Goal: Information Seeking & Learning: Learn about a topic

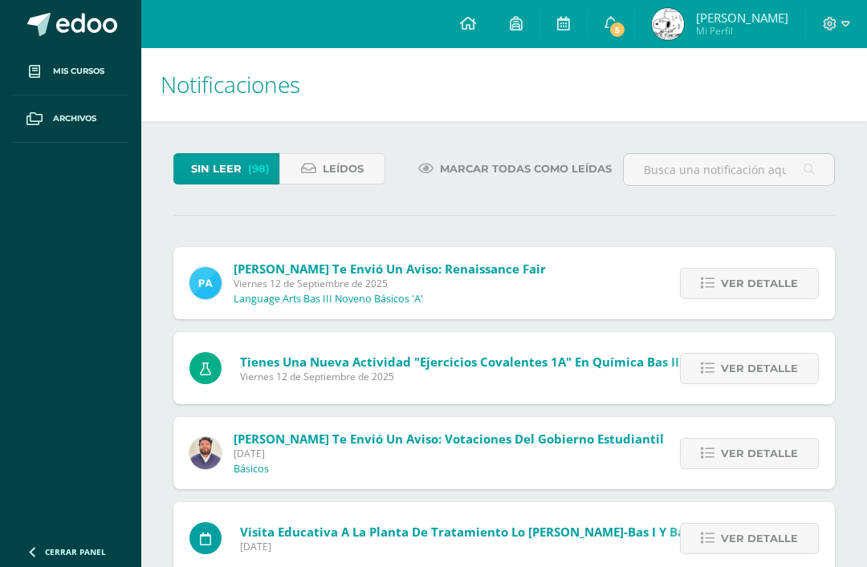
click at [724, 287] on span "Ver detalle" at bounding box center [759, 284] width 77 height 30
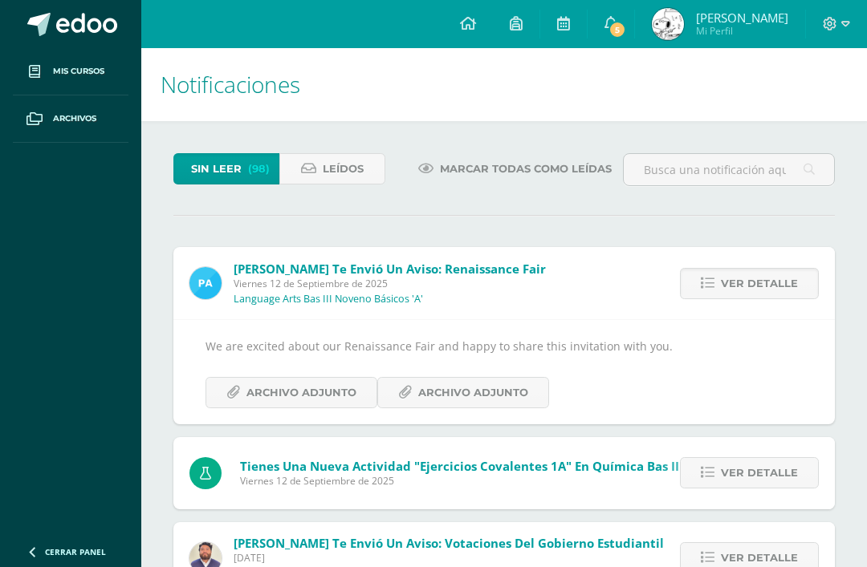
click at [339, 402] on span "Archivo Adjunto" at bounding box center [301, 393] width 110 height 30
click at [490, 405] on span "Archivo Adjunto" at bounding box center [473, 393] width 110 height 30
click at [626, 30] on span "5" at bounding box center [617, 30] width 18 height 18
click at [638, 487] on span "Viernes 12 de Septiembre de 2025" at bounding box center [461, 481] width 443 height 14
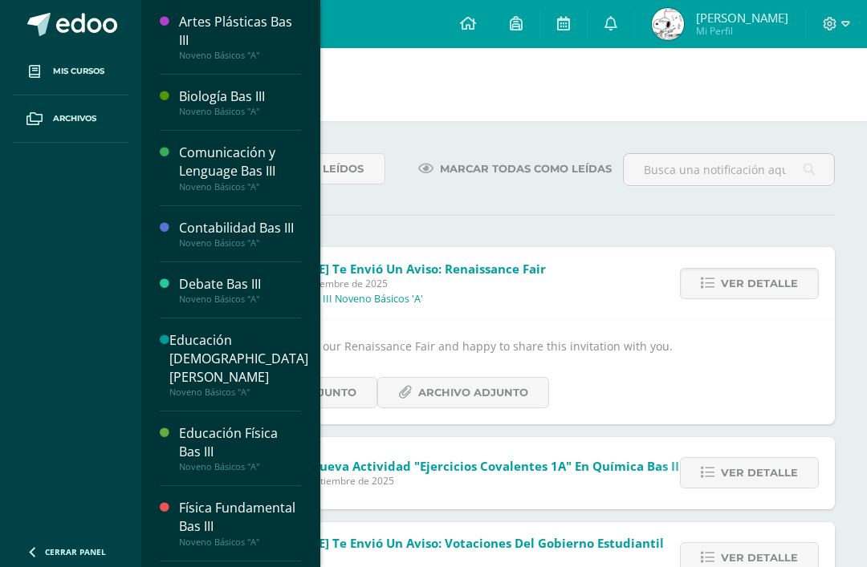
click at [97, 66] on span "Mis cursos" at bounding box center [78, 71] width 51 height 13
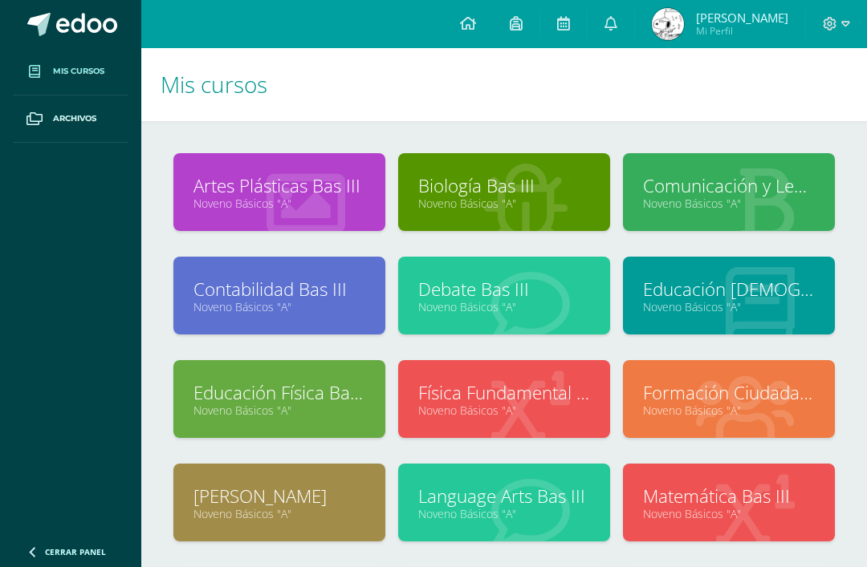
click at [476, 32] on span at bounding box center [468, 24] width 16 height 18
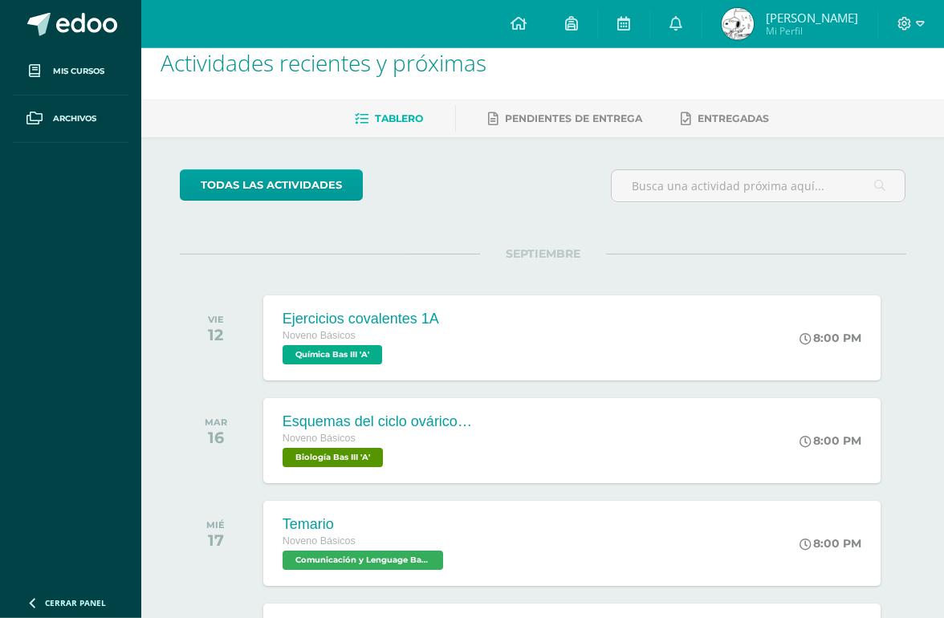
scroll to position [28, 0]
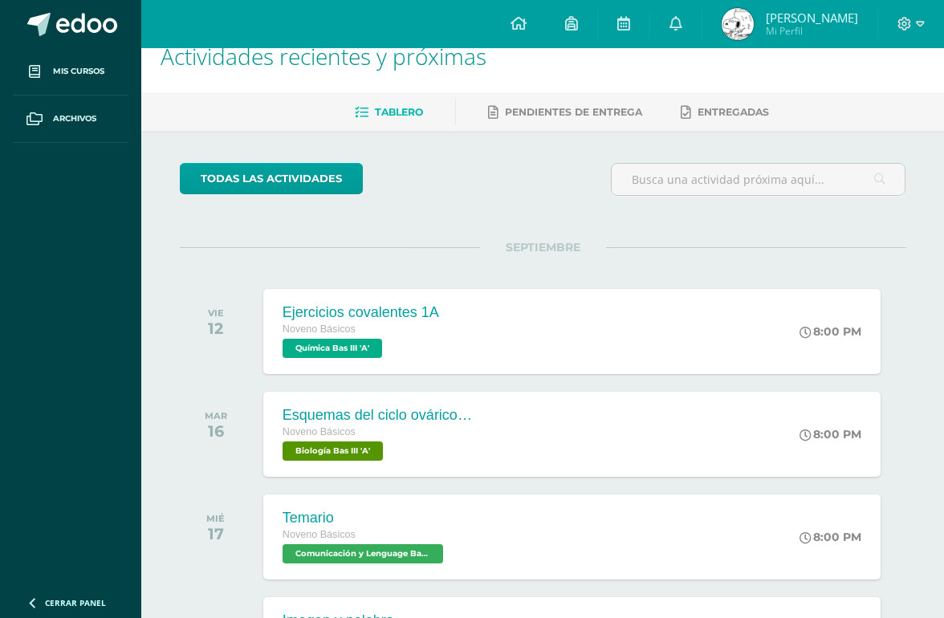
click at [799, 329] on icon at bounding box center [805, 333] width 12 height 12
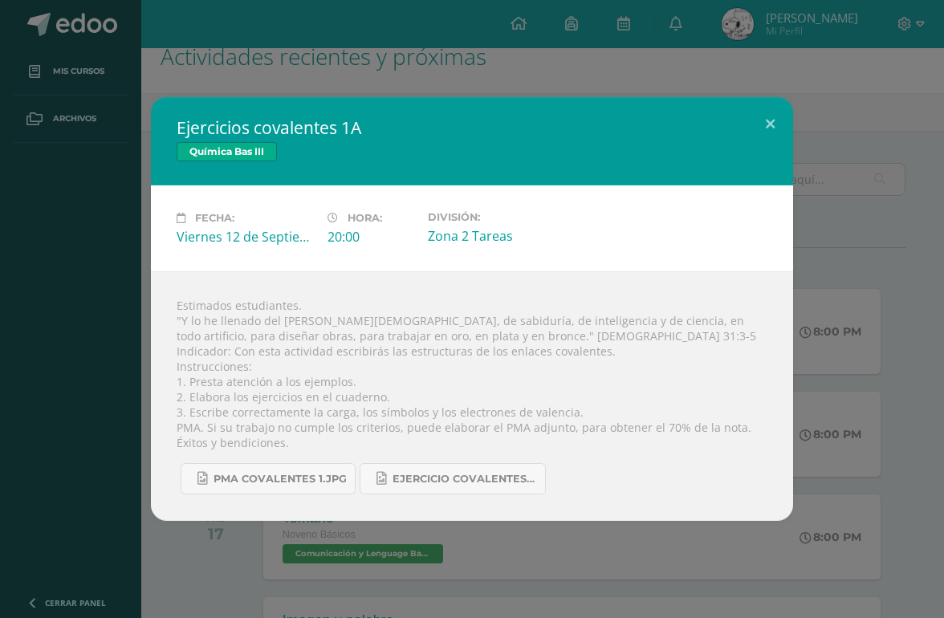
click at [775, 152] on button at bounding box center [770, 124] width 46 height 55
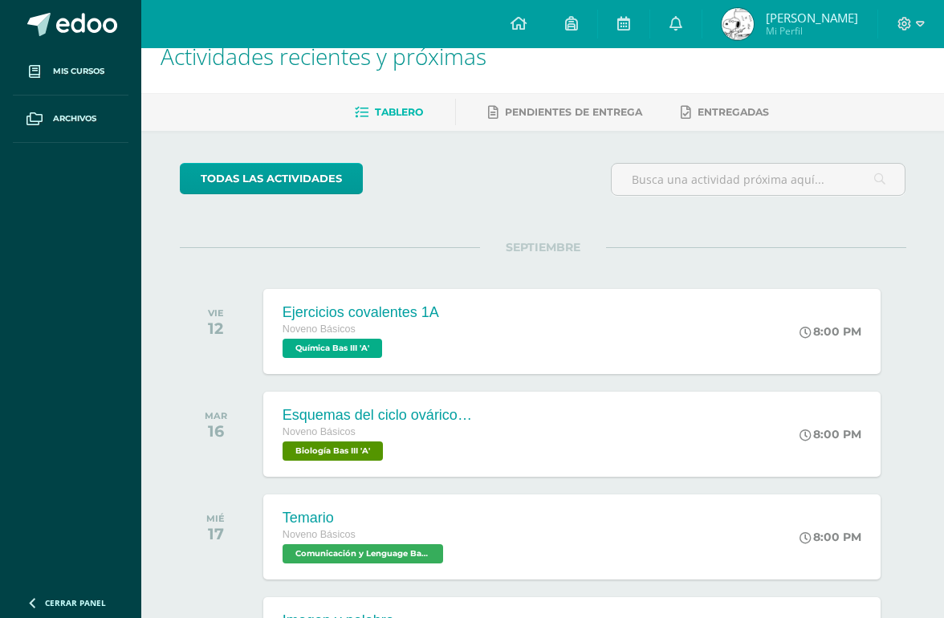
click at [692, 444] on div "Esquemas del ciclo ovárico y uterino Noveno Básicos Biología Bas III 'A' 8:00 P…" at bounding box center [571, 434] width 617 height 85
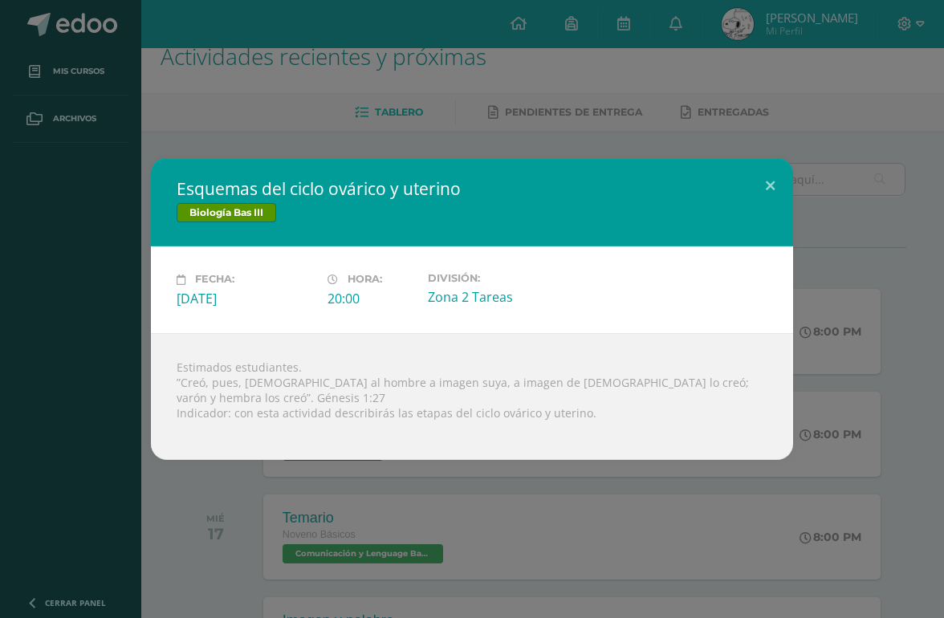
click at [762, 213] on button at bounding box center [770, 185] width 46 height 55
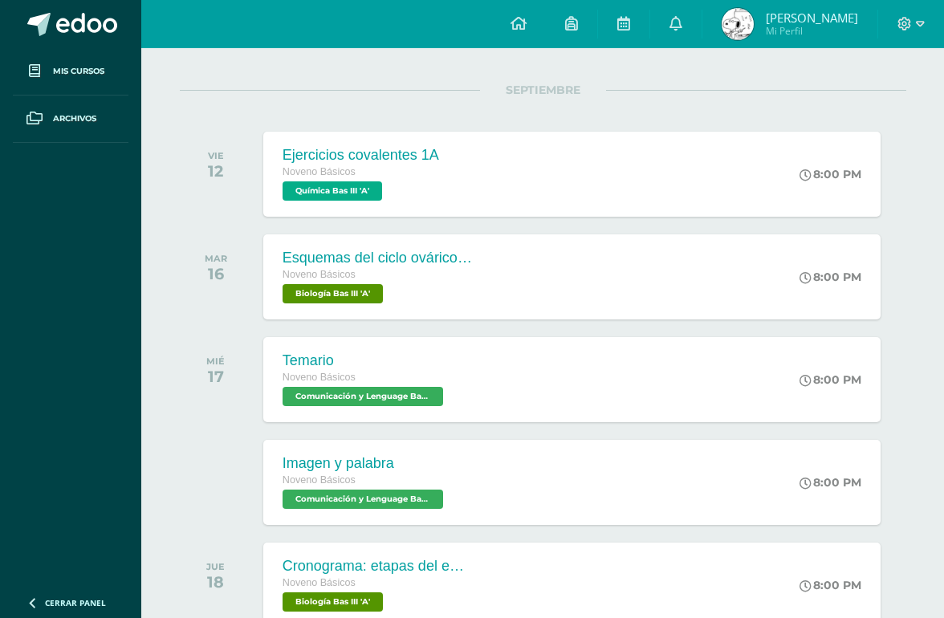
scroll to position [227, 0]
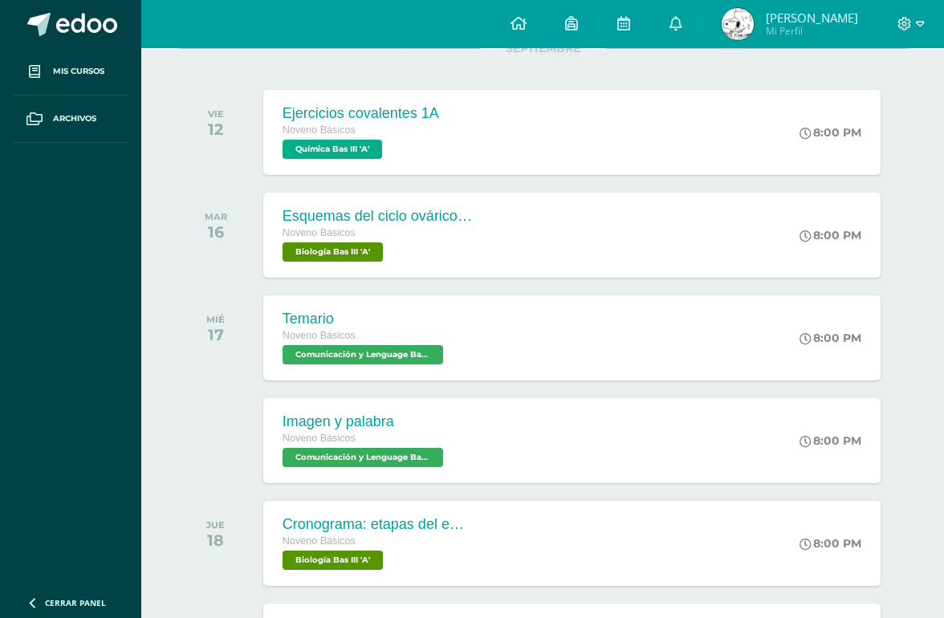
click at [640, 429] on div "Imagen y palabra Noveno Básicos Comunicación y Lenguage Bas III 'A' 8:00 PM Ima…" at bounding box center [571, 440] width 617 height 85
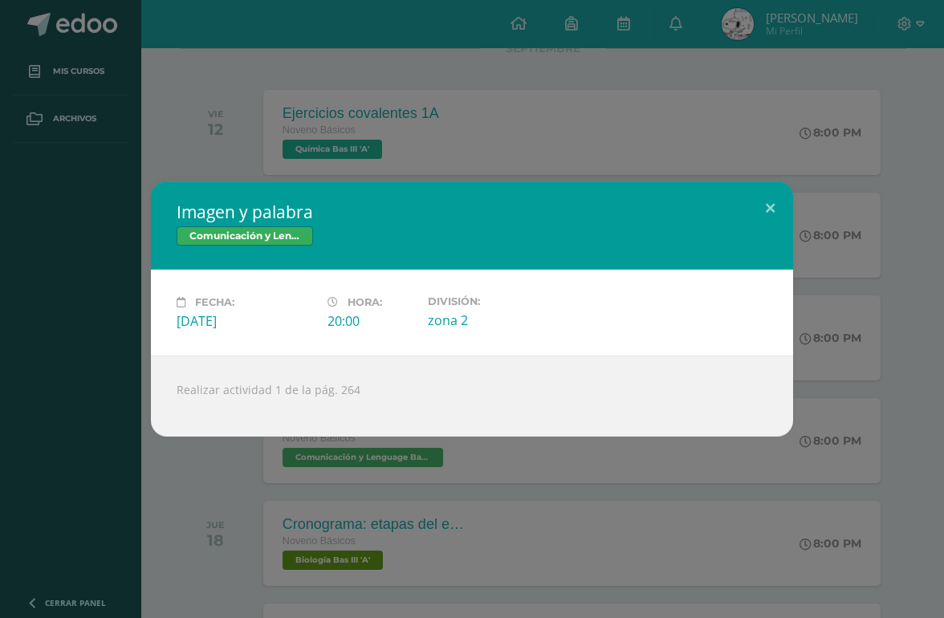
click at [766, 233] on button at bounding box center [770, 208] width 46 height 55
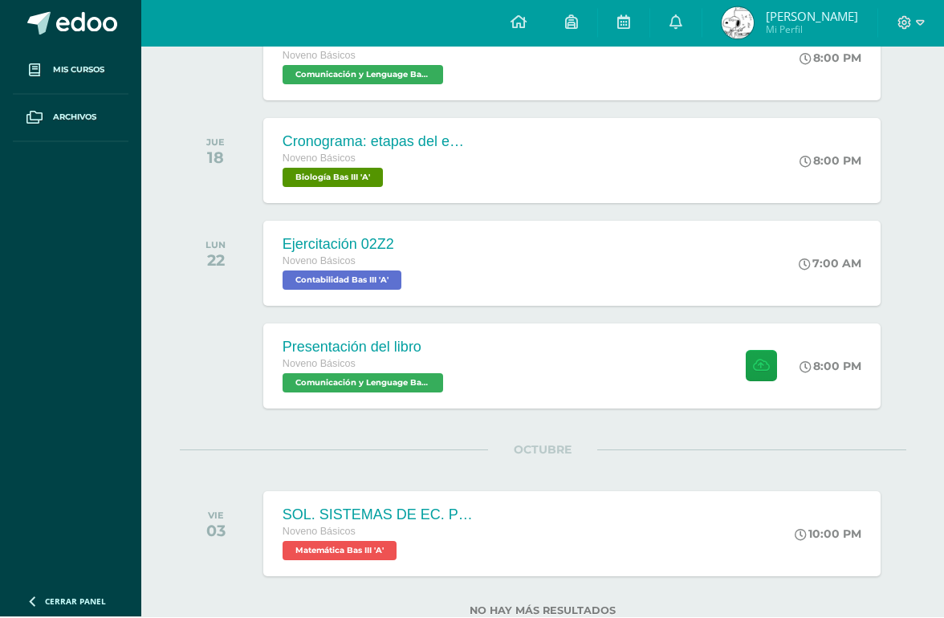
scroll to position [608, 0]
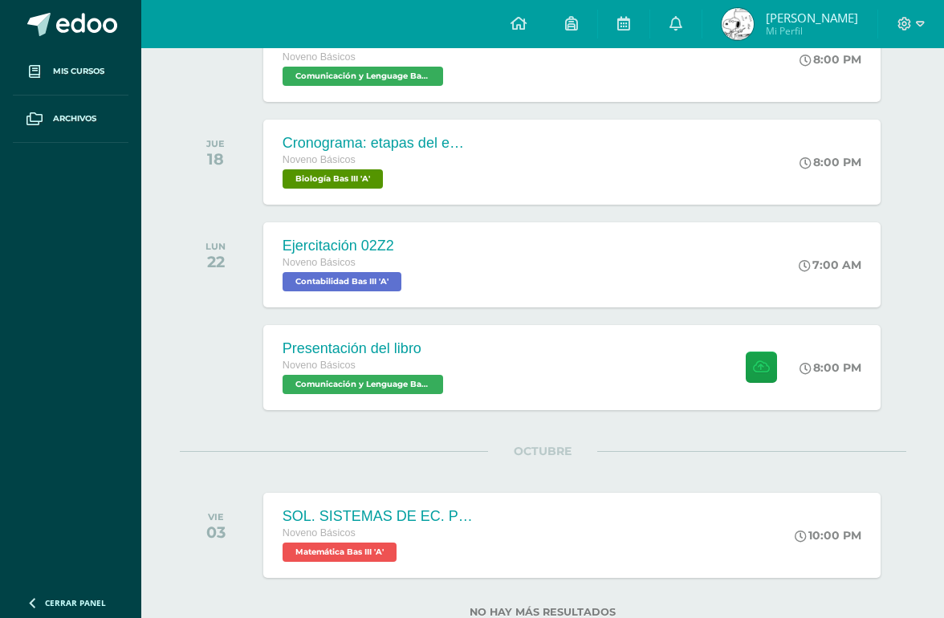
click at [650, 544] on div "SOL. SISTEMAS DE EC. POR EL MÉTODO DE MATRÍZ AUMENTADA. Noveno Básicos Matemáti…" at bounding box center [571, 535] width 617 height 85
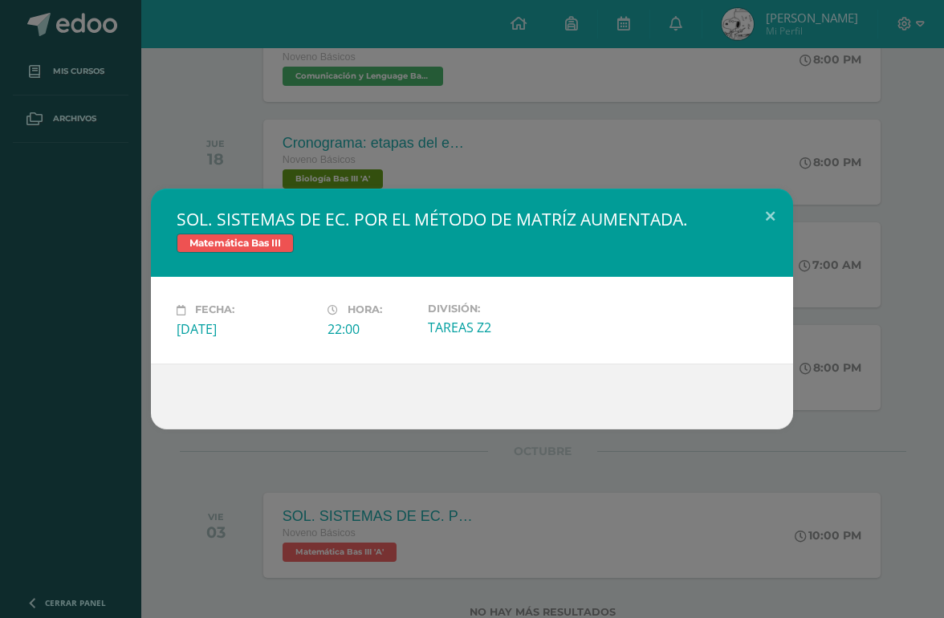
click at [756, 234] on button at bounding box center [770, 216] width 46 height 55
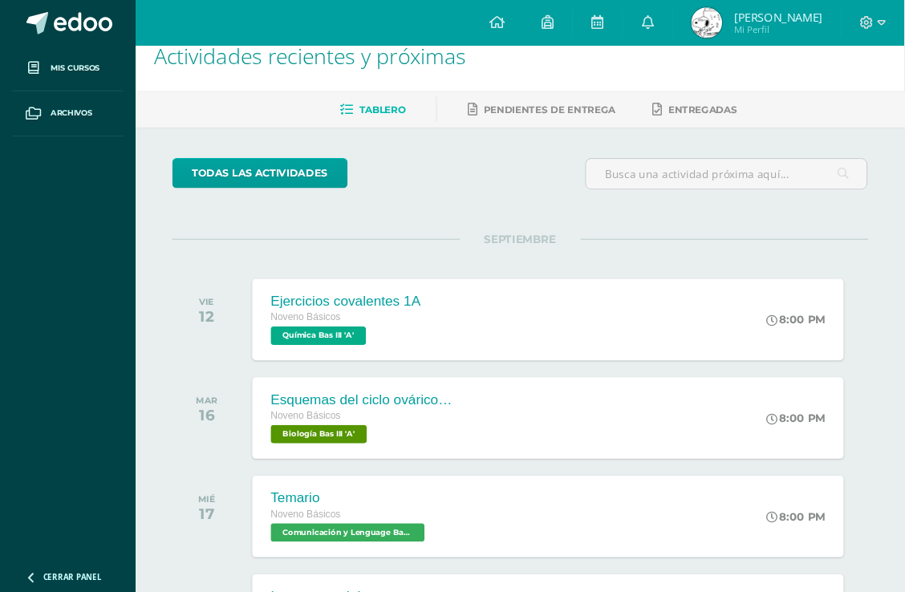
scroll to position [0, 0]
